Goal: Browse casually

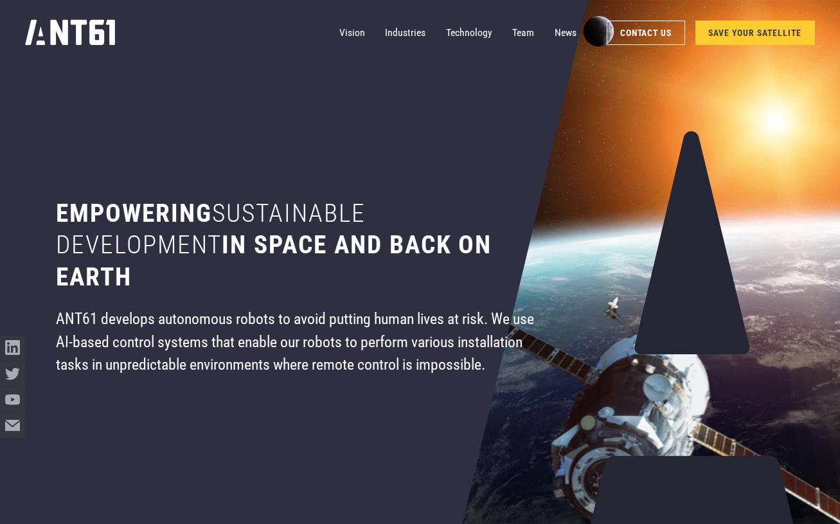
click at [835, 24] on div "Vision Industries Industries Technology Team News Contact Us SAVE YOUR SATELLITE" at bounding box center [420, 33] width 840 height 66
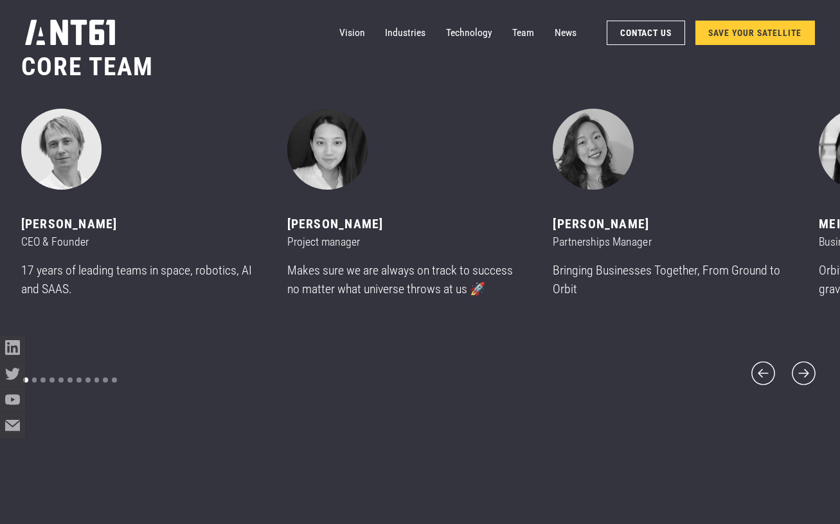
scroll to position [6319, 0]
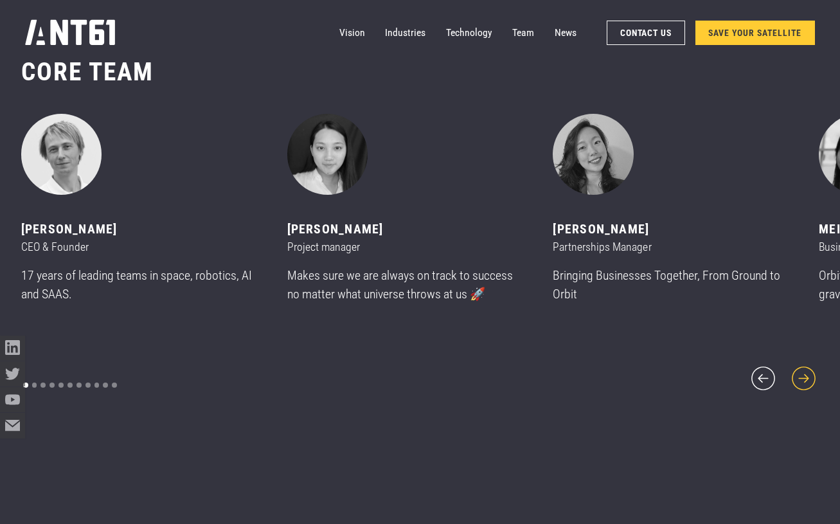
click at [804, 372] on icon "next slide" at bounding box center [803, 378] width 30 height 30
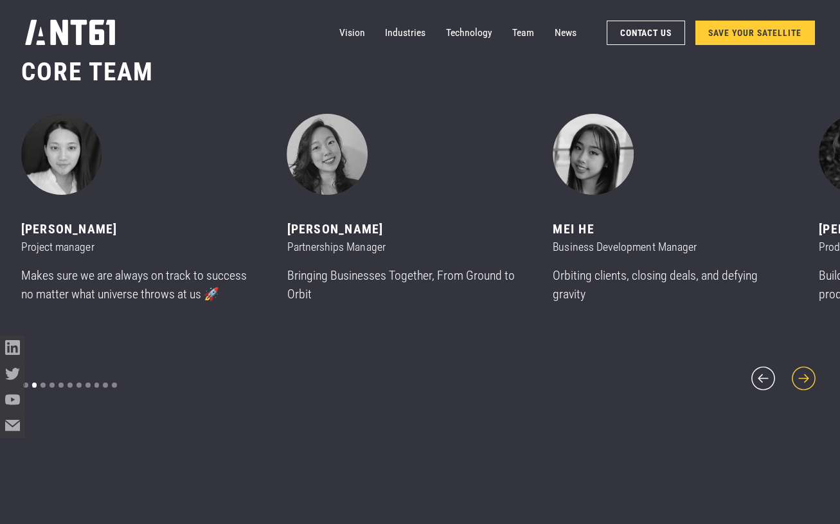
click at [804, 372] on icon "next slide" at bounding box center [803, 378] width 30 height 30
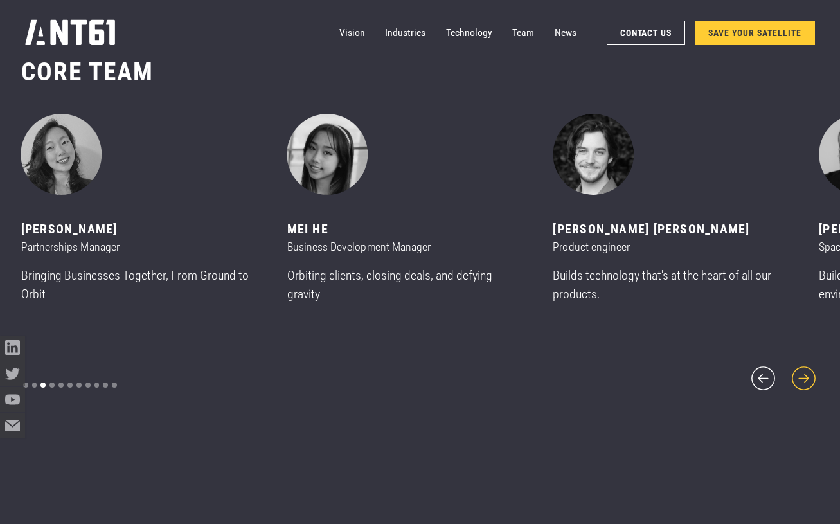
click at [804, 372] on icon "next slide" at bounding box center [803, 378] width 30 height 30
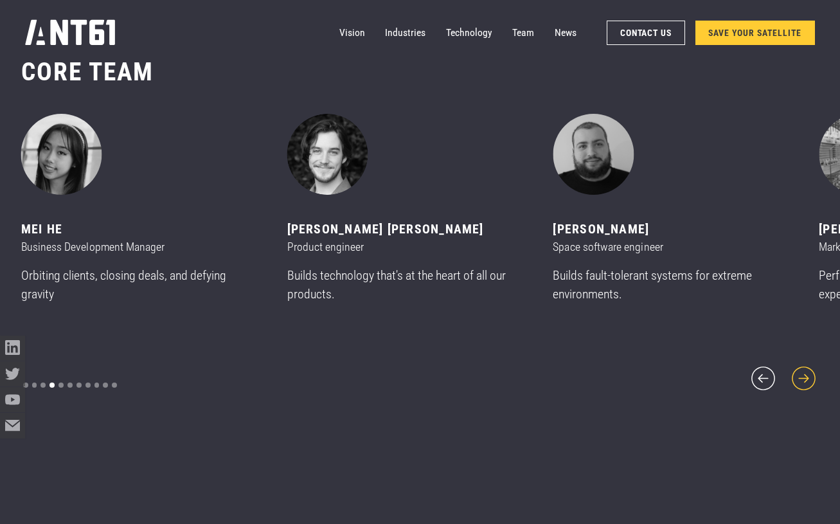
click at [804, 372] on icon "next slide" at bounding box center [803, 378] width 30 height 30
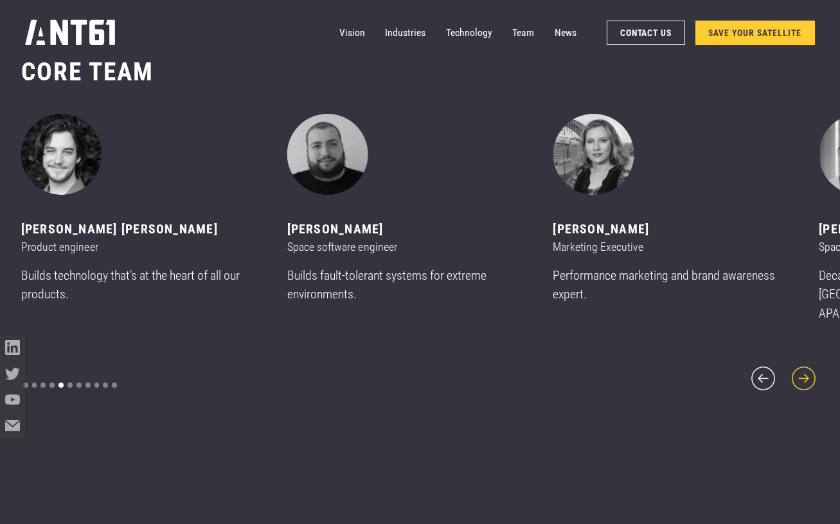
click at [804, 372] on icon "next slide" at bounding box center [803, 378] width 30 height 30
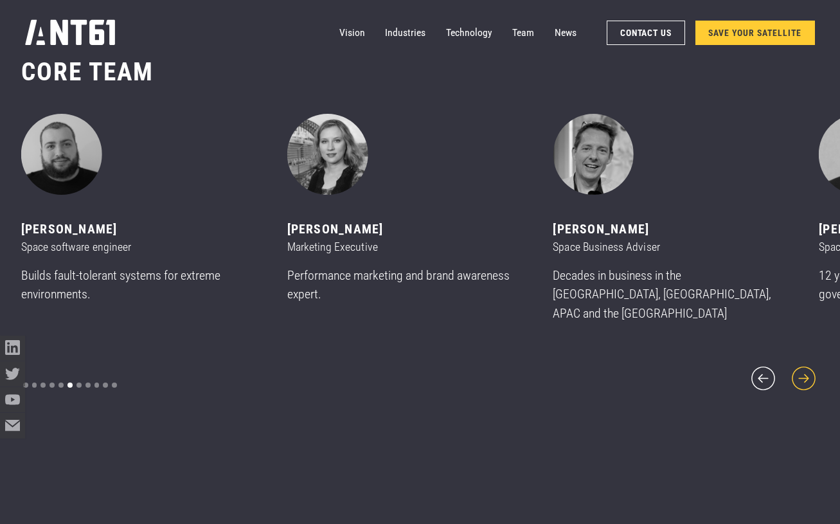
click at [804, 372] on icon "next slide" at bounding box center [803, 378] width 30 height 30
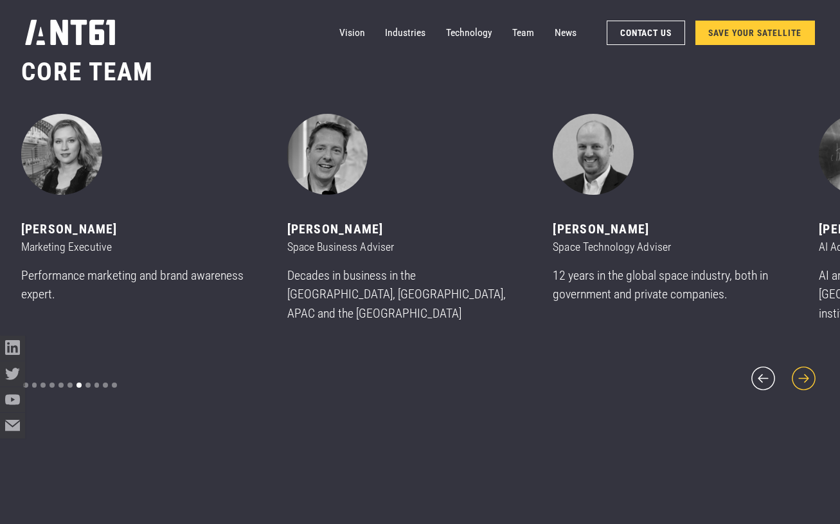
click at [804, 372] on icon "next slide" at bounding box center [803, 378] width 30 height 30
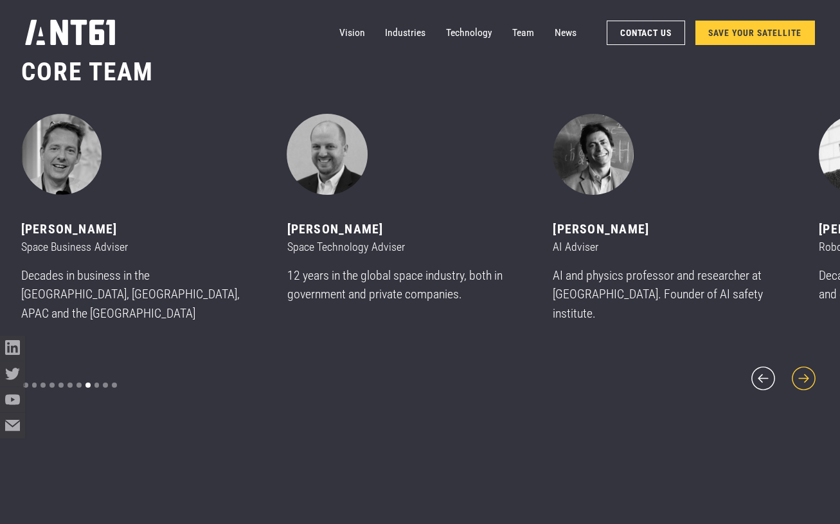
click at [804, 372] on icon "next slide" at bounding box center [803, 378] width 30 height 30
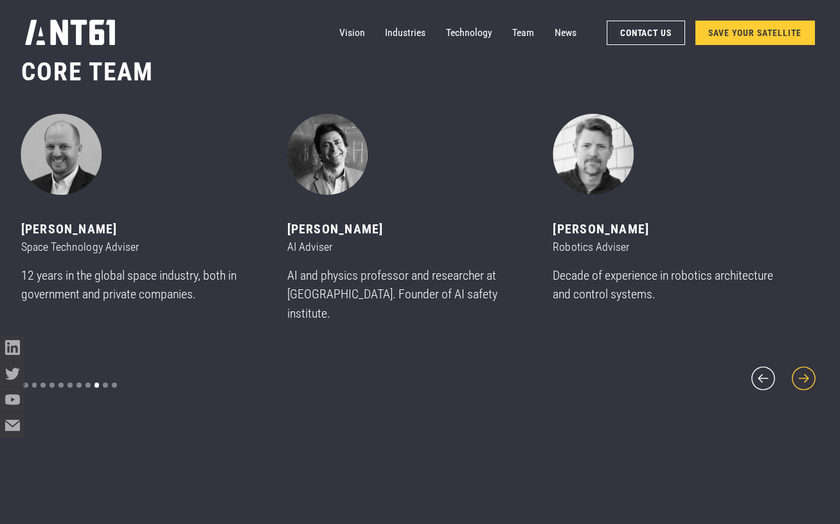
click at [804, 372] on icon "next slide" at bounding box center [803, 378] width 30 height 30
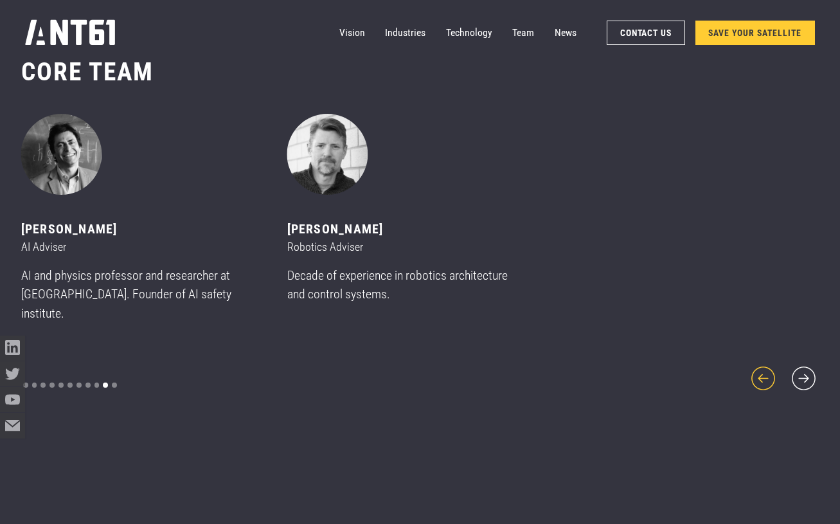
click at [767, 369] on icon "previous slide" at bounding box center [763, 378] width 30 height 30
